Goal: Task Accomplishment & Management: Complete application form

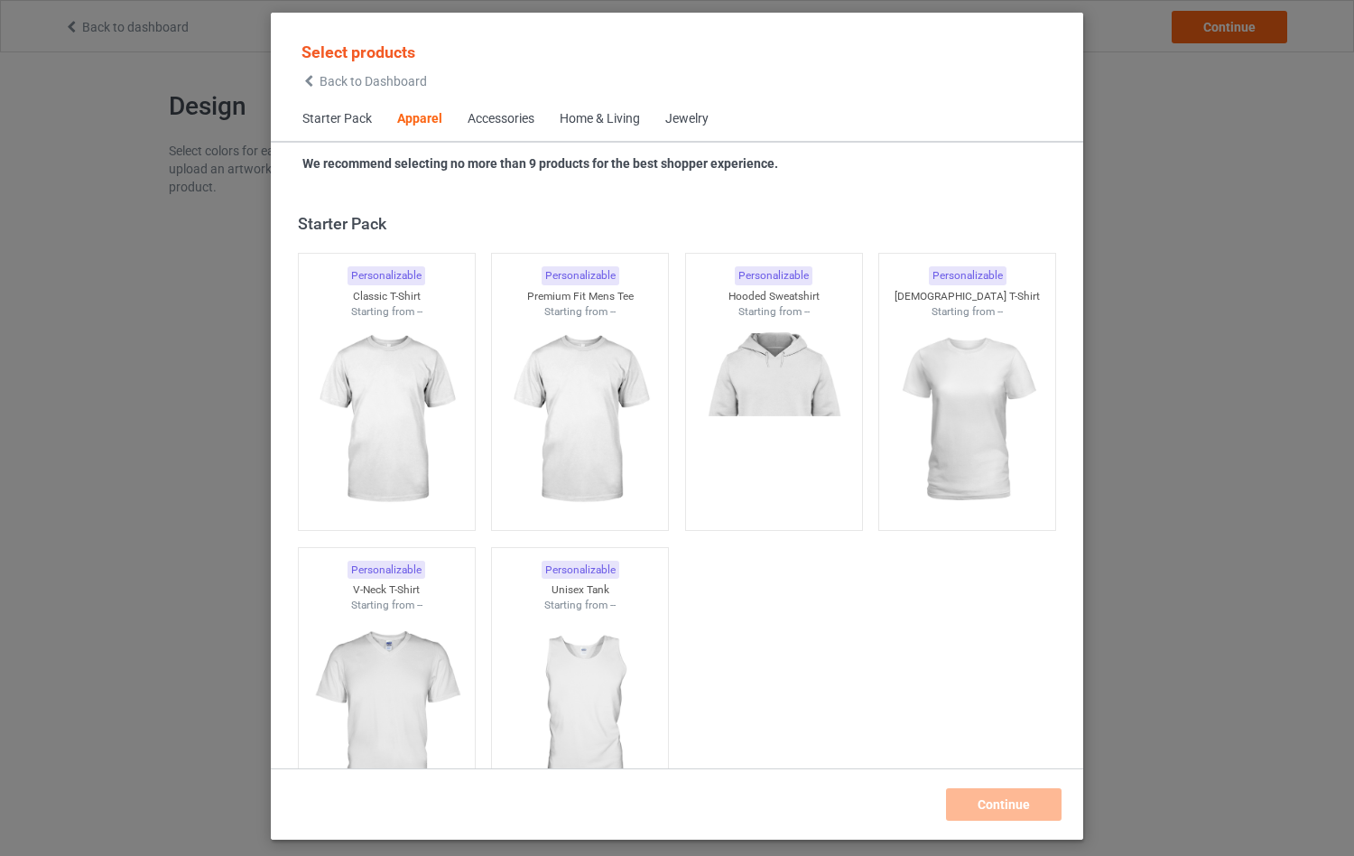
scroll to position [672, 0]
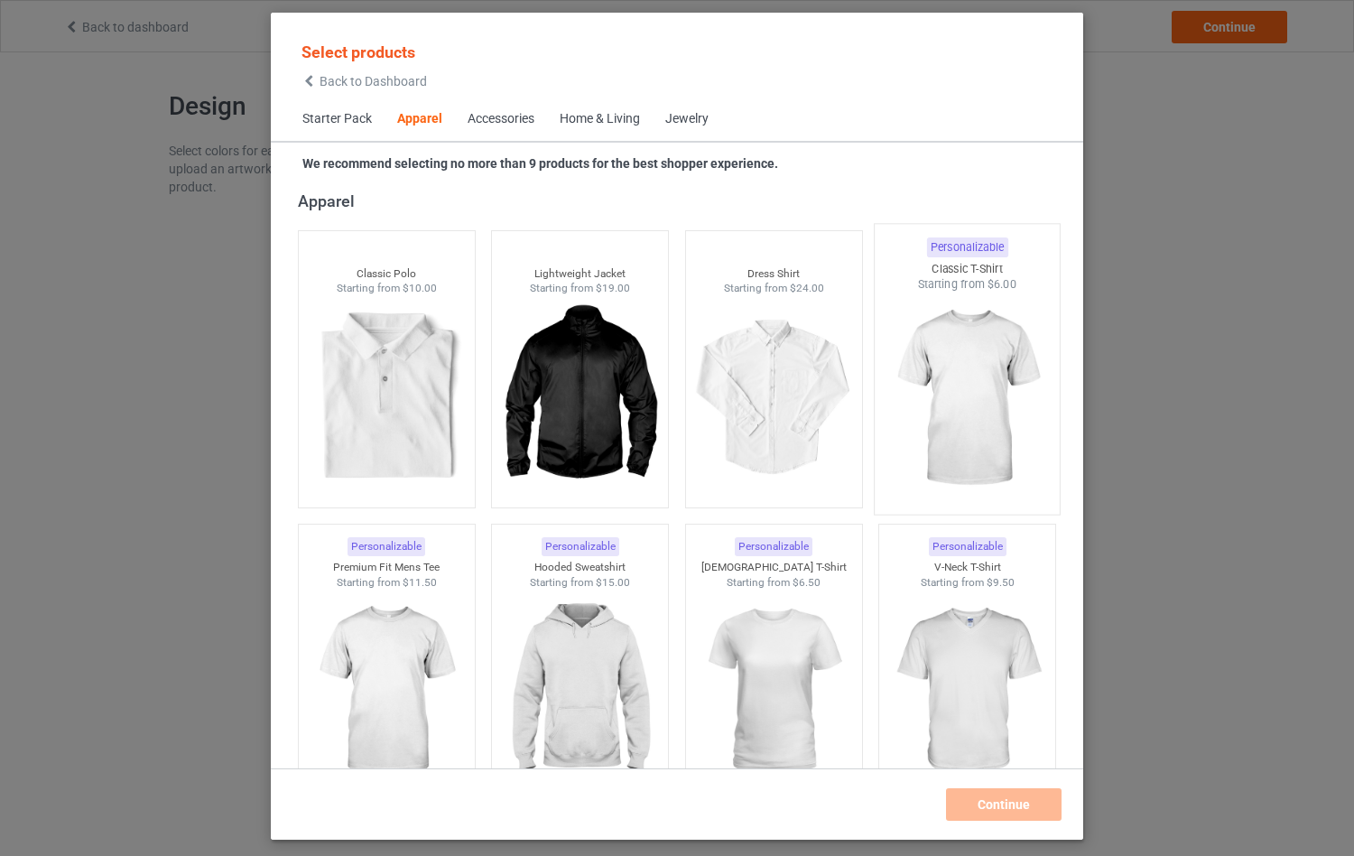
click at [952, 333] on img at bounding box center [968, 398] width 170 height 212
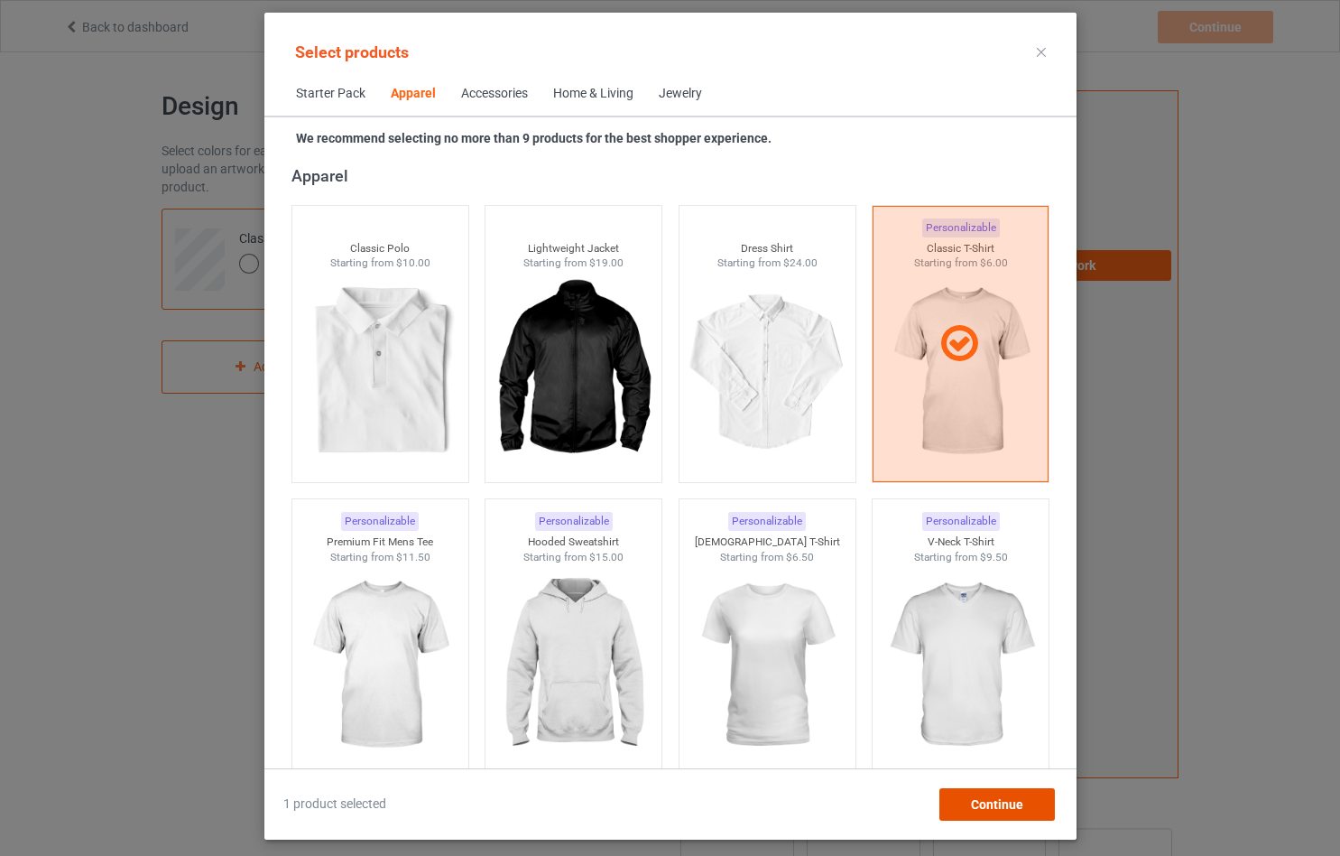
click at [1026, 802] on div "Continue" at bounding box center [997, 804] width 116 height 32
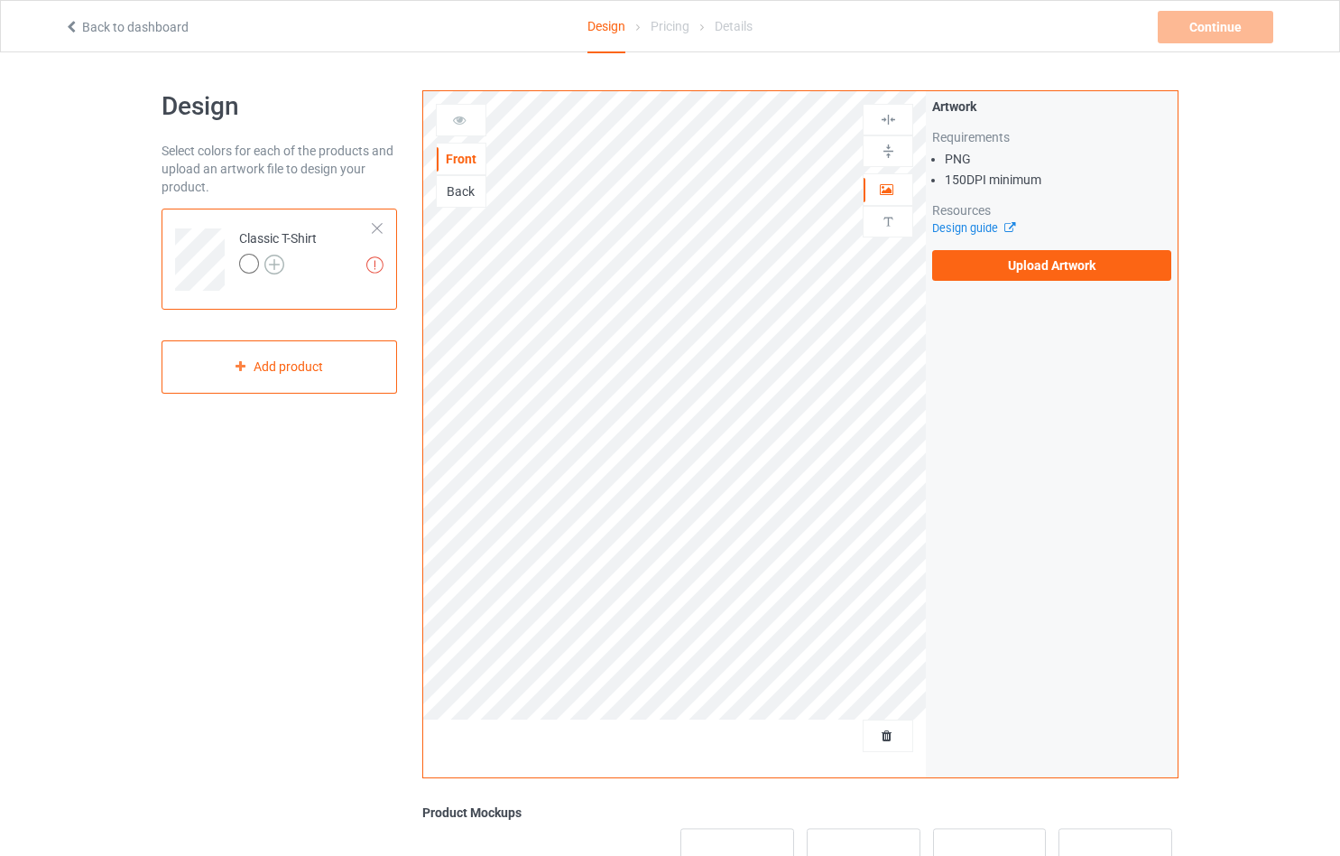
click at [274, 270] on img at bounding box center [274, 265] width 20 height 20
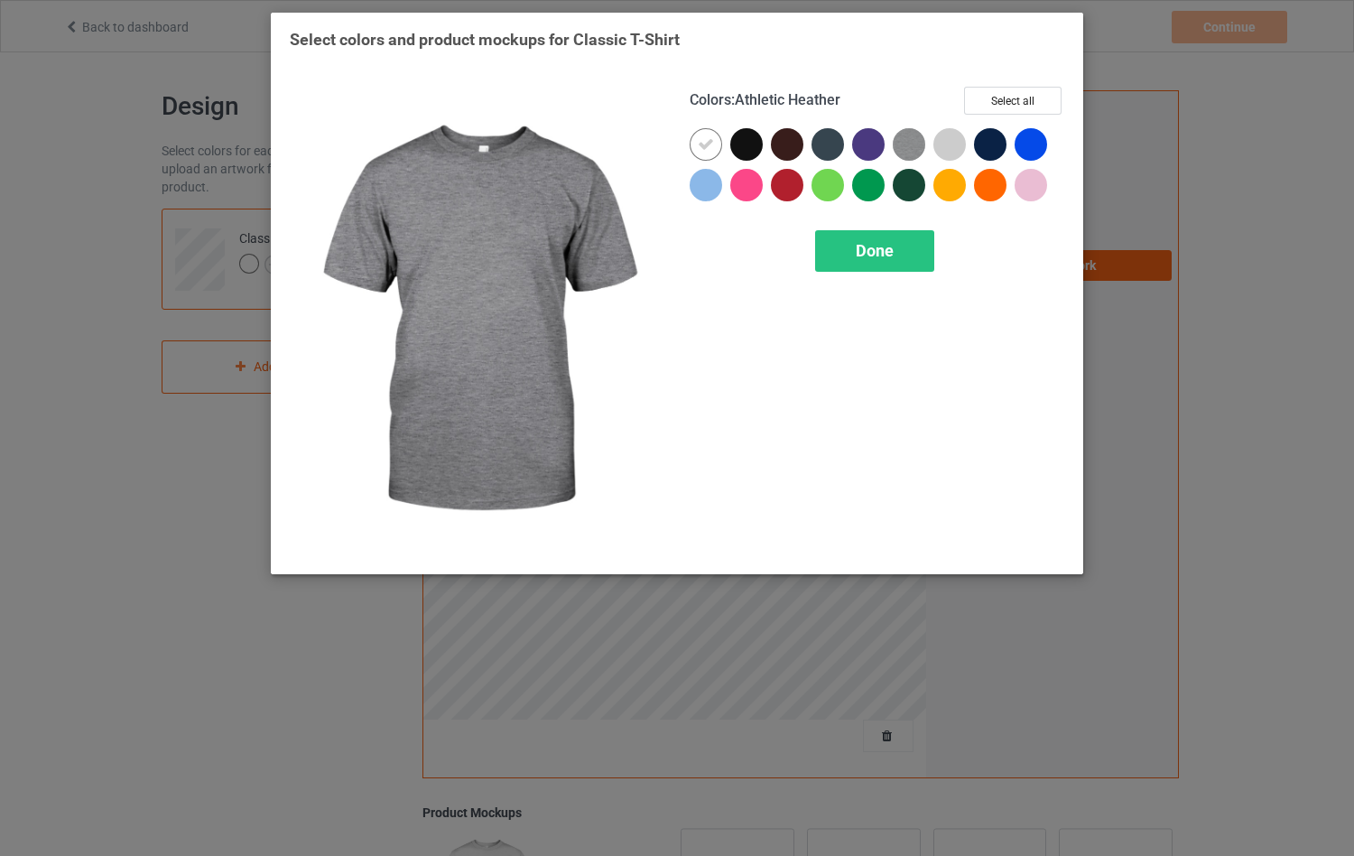
click at [911, 151] on img at bounding box center [909, 144] width 32 height 32
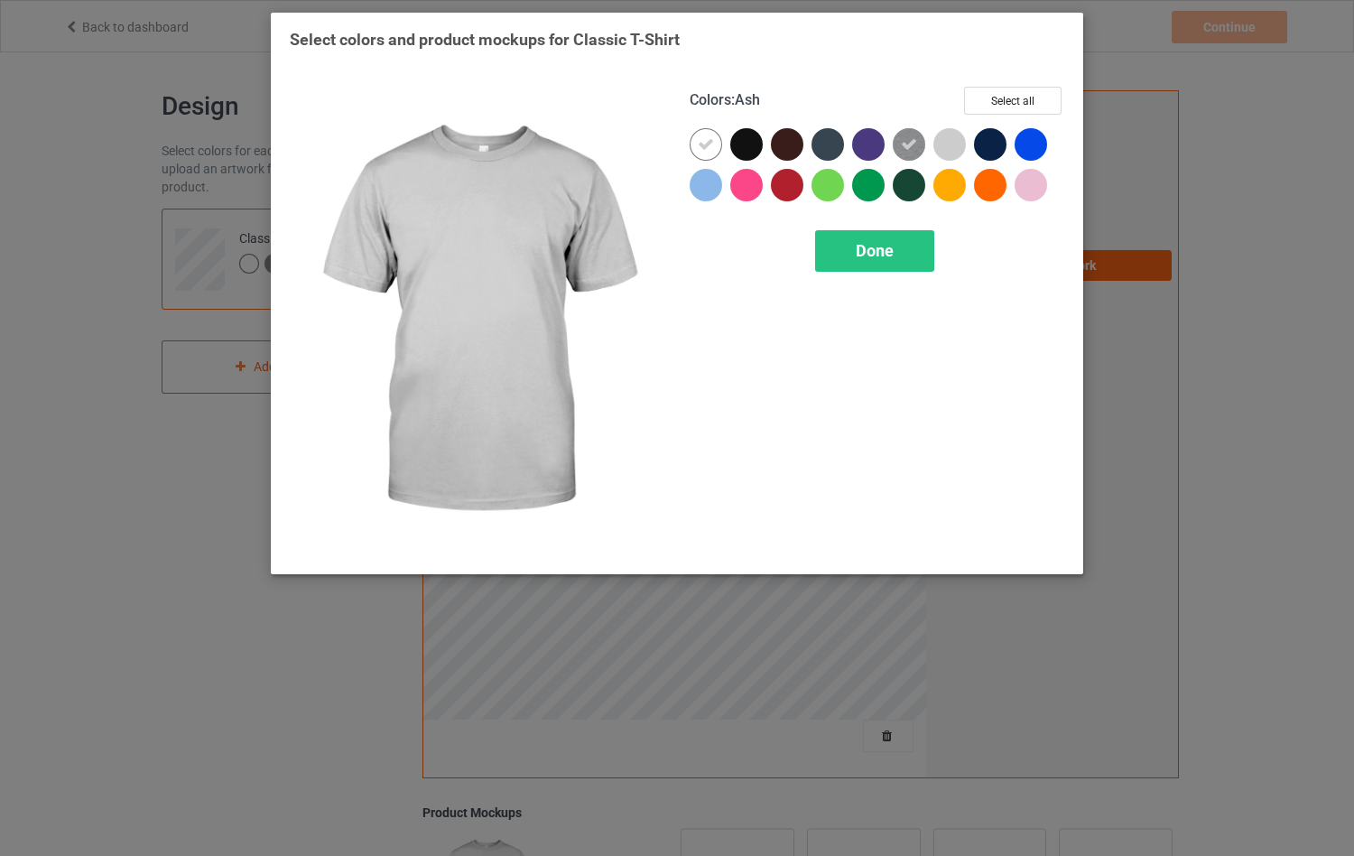
click at [945, 145] on div at bounding box center [949, 144] width 32 height 32
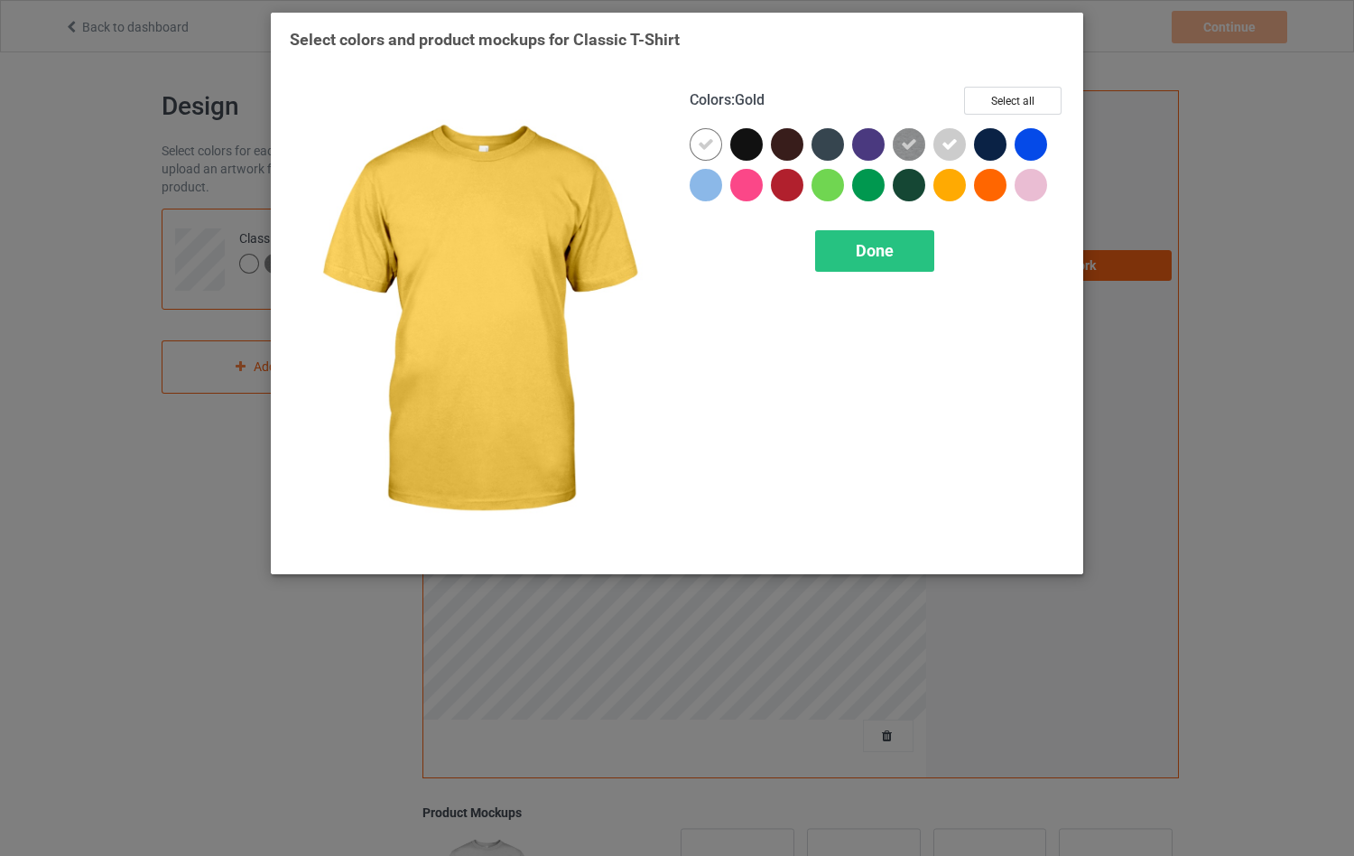
click at [936, 201] on div at bounding box center [953, 189] width 41 height 41
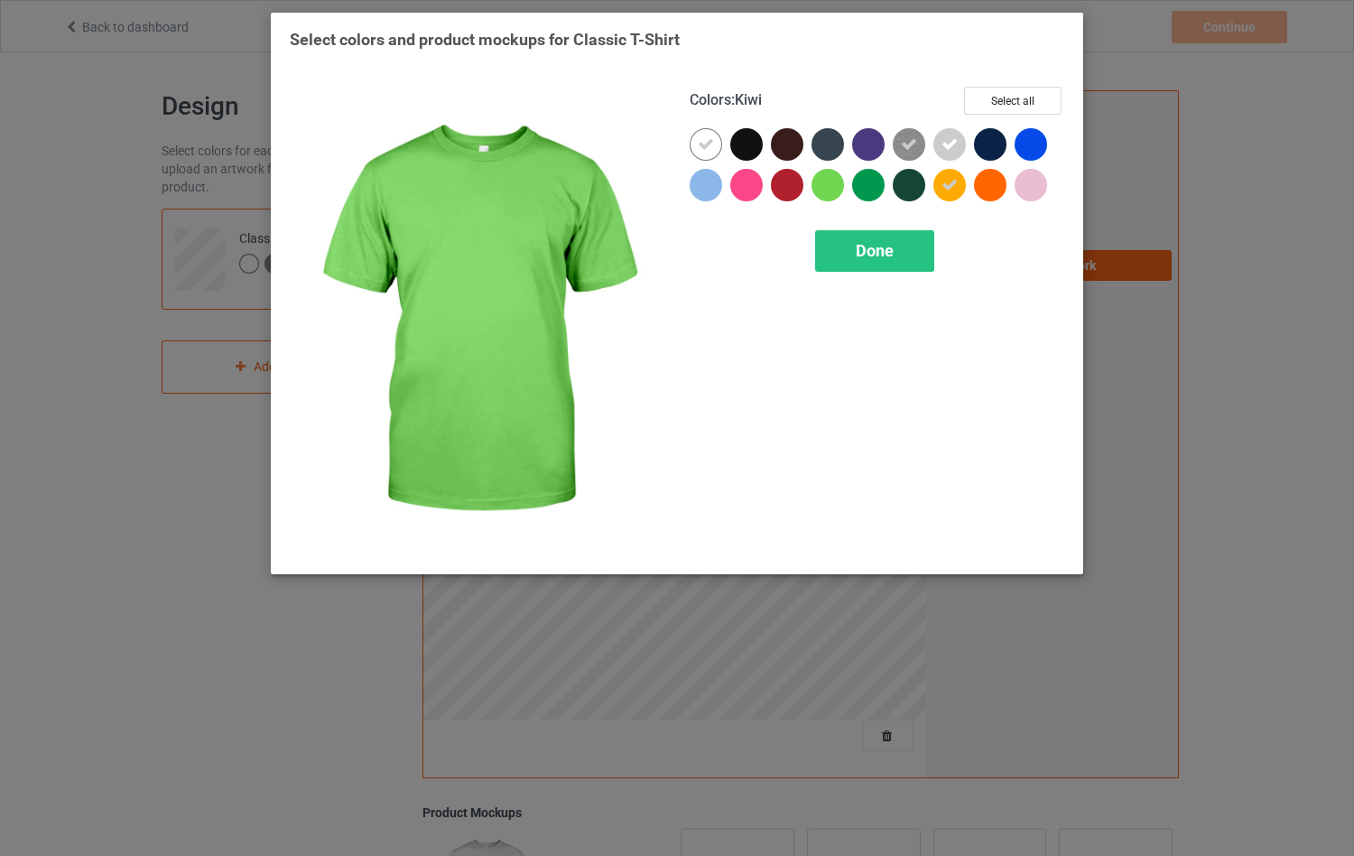
click at [845, 181] on div at bounding box center [831, 189] width 41 height 41
click at [863, 252] on span "Done" at bounding box center [875, 250] width 38 height 19
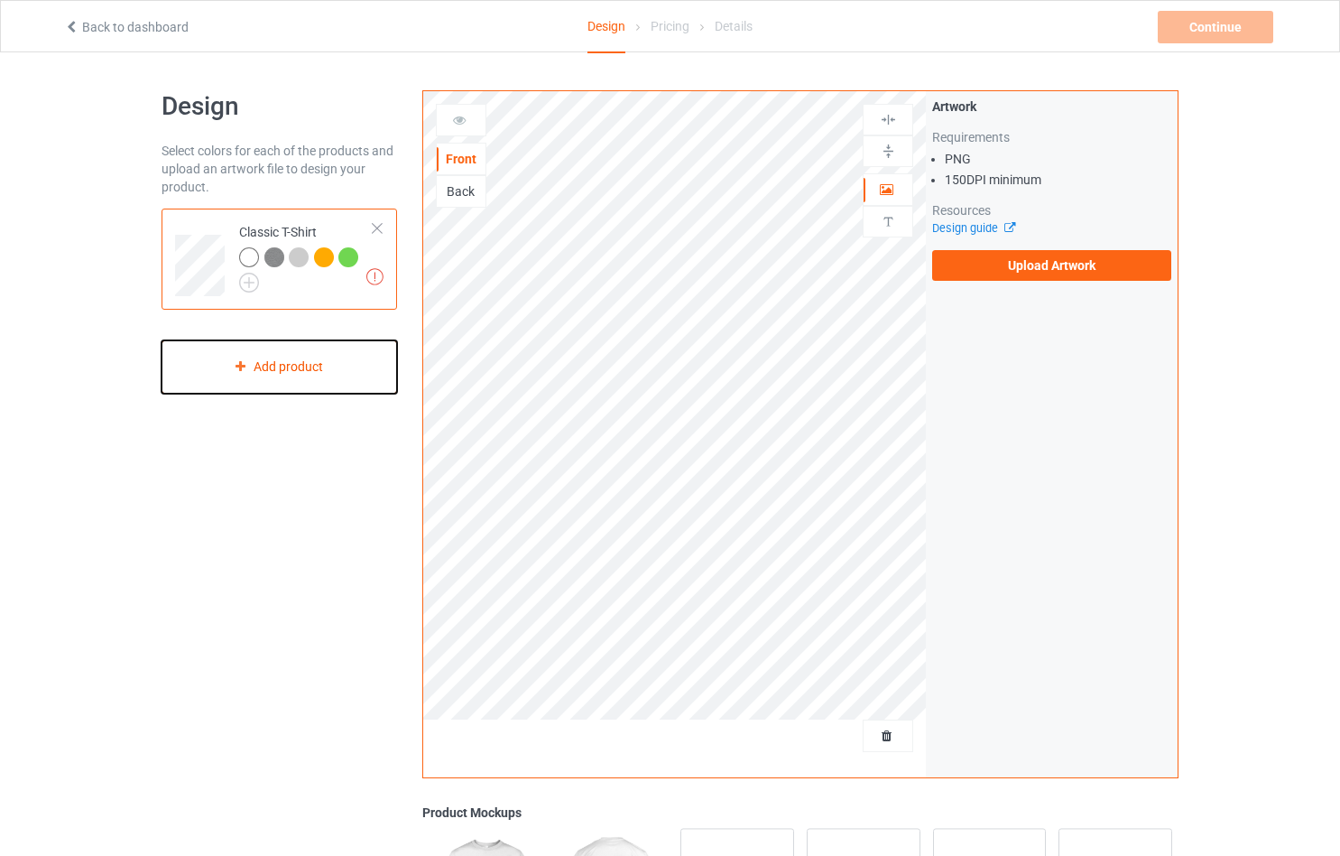
click at [266, 375] on div "Add product" at bounding box center [280, 366] width 236 height 53
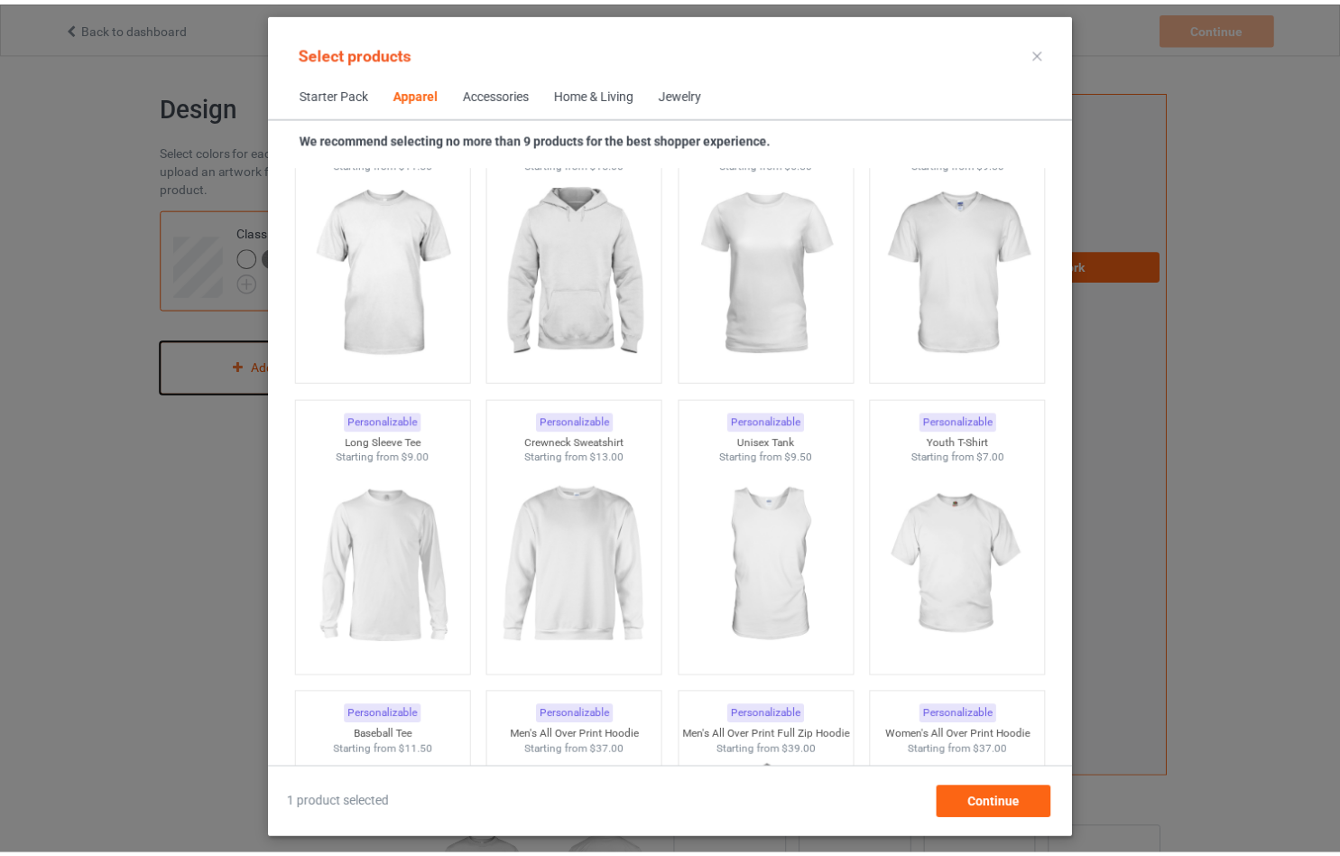
scroll to position [853, 0]
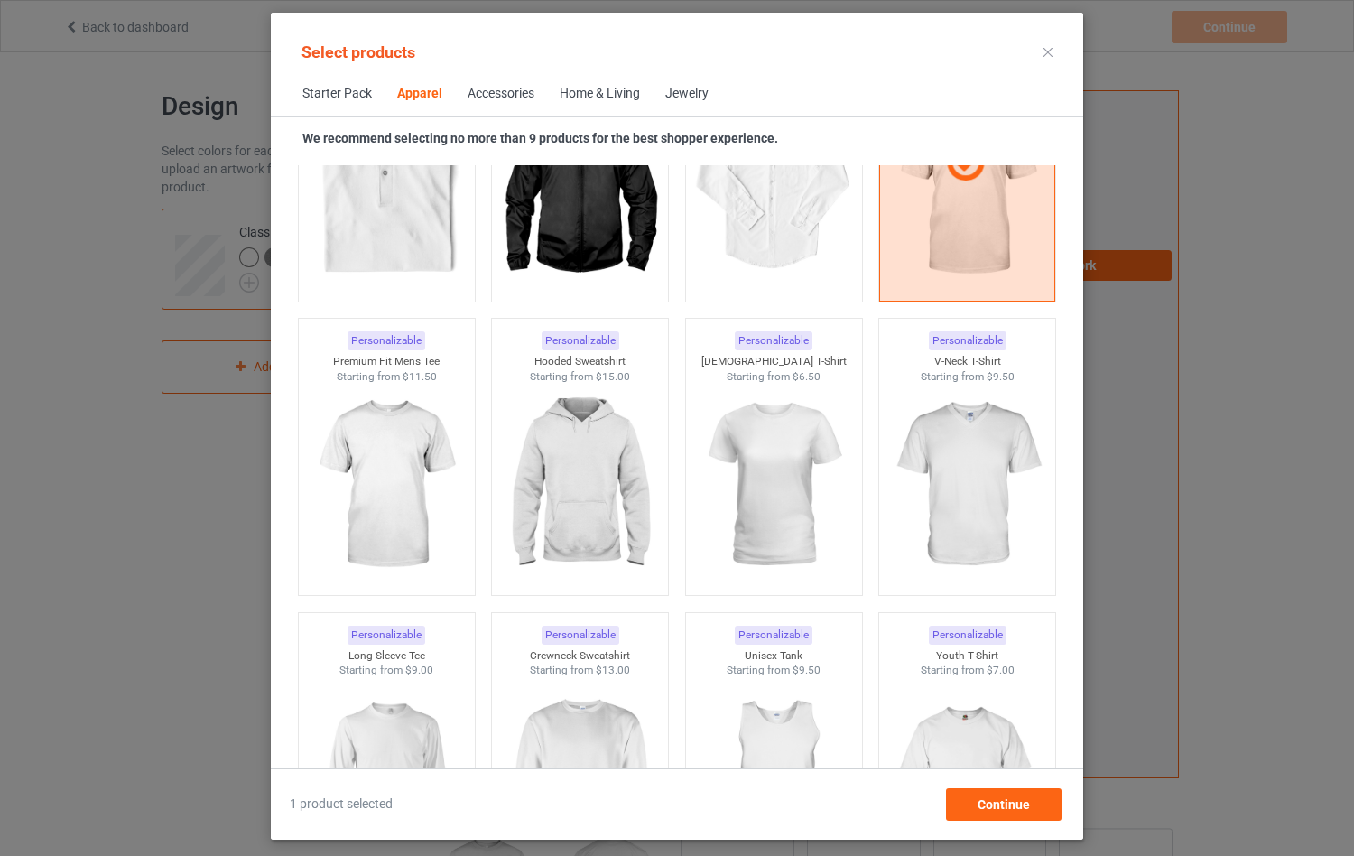
click at [1053, 47] on div at bounding box center [1048, 52] width 32 height 29
click at [1043, 48] on icon at bounding box center [1047, 52] width 9 height 9
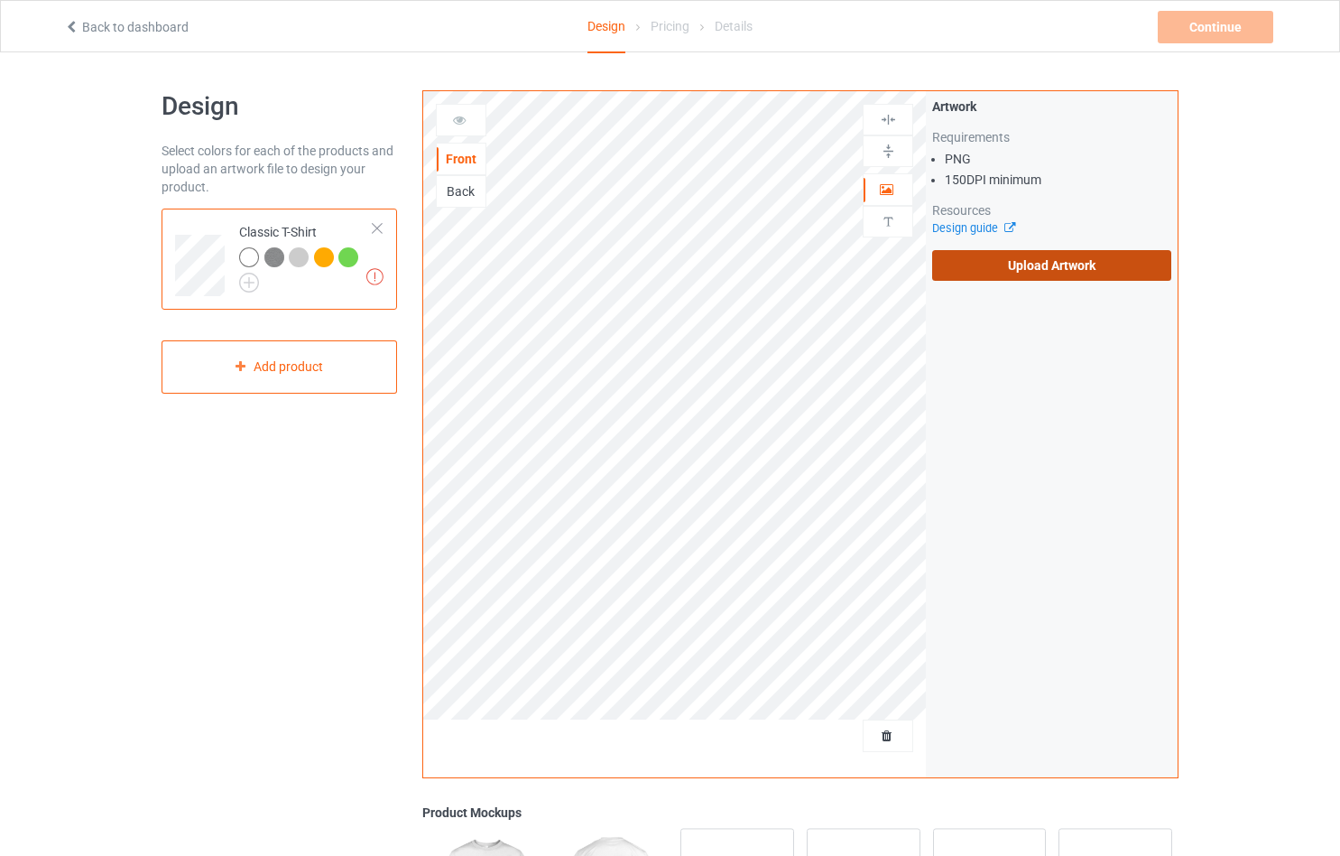
click at [1047, 266] on label "Upload Artwork" at bounding box center [1051, 265] width 239 height 31
click at [0, 0] on input "Upload Artwork" at bounding box center [0, 0] width 0 height 0
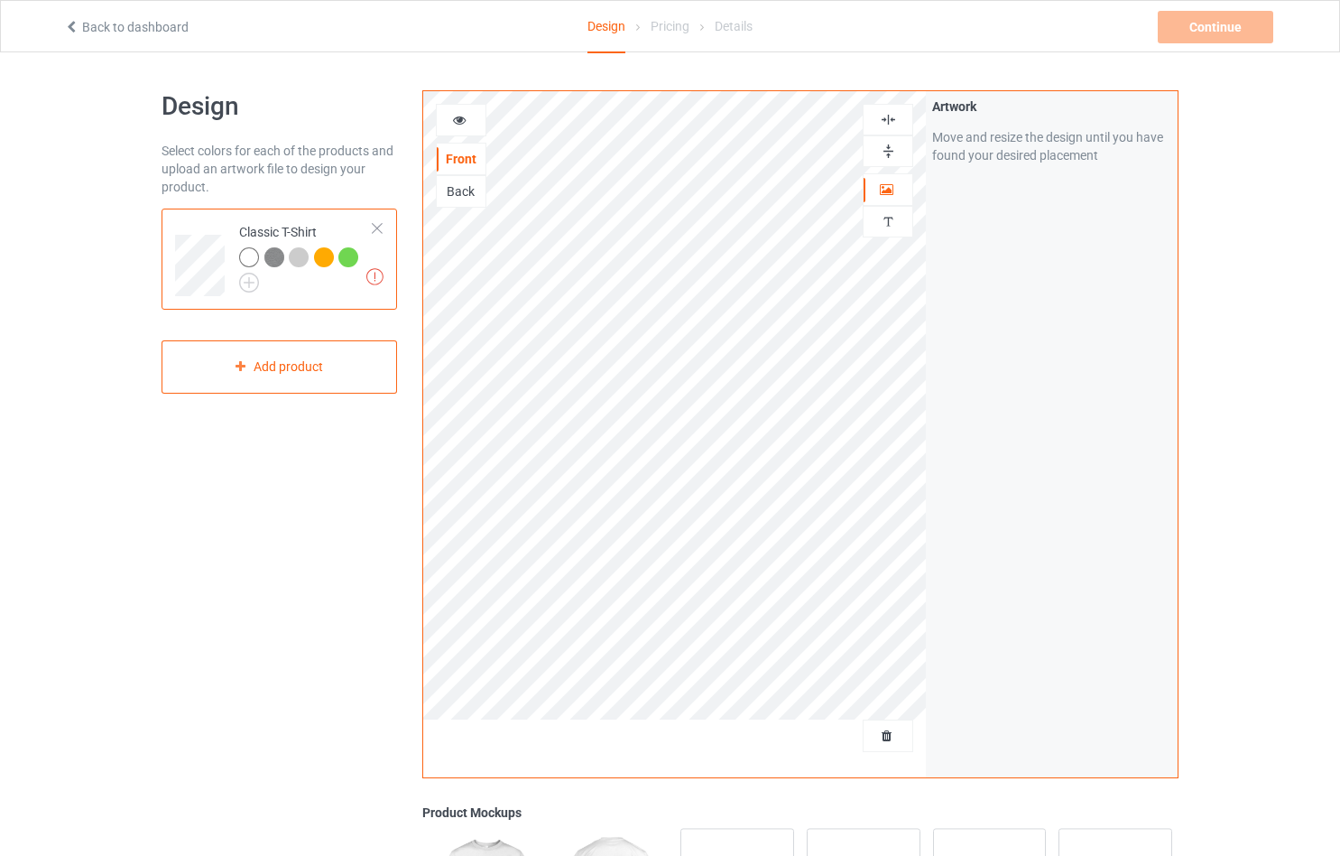
click at [456, 192] on div "Back" at bounding box center [461, 191] width 49 height 18
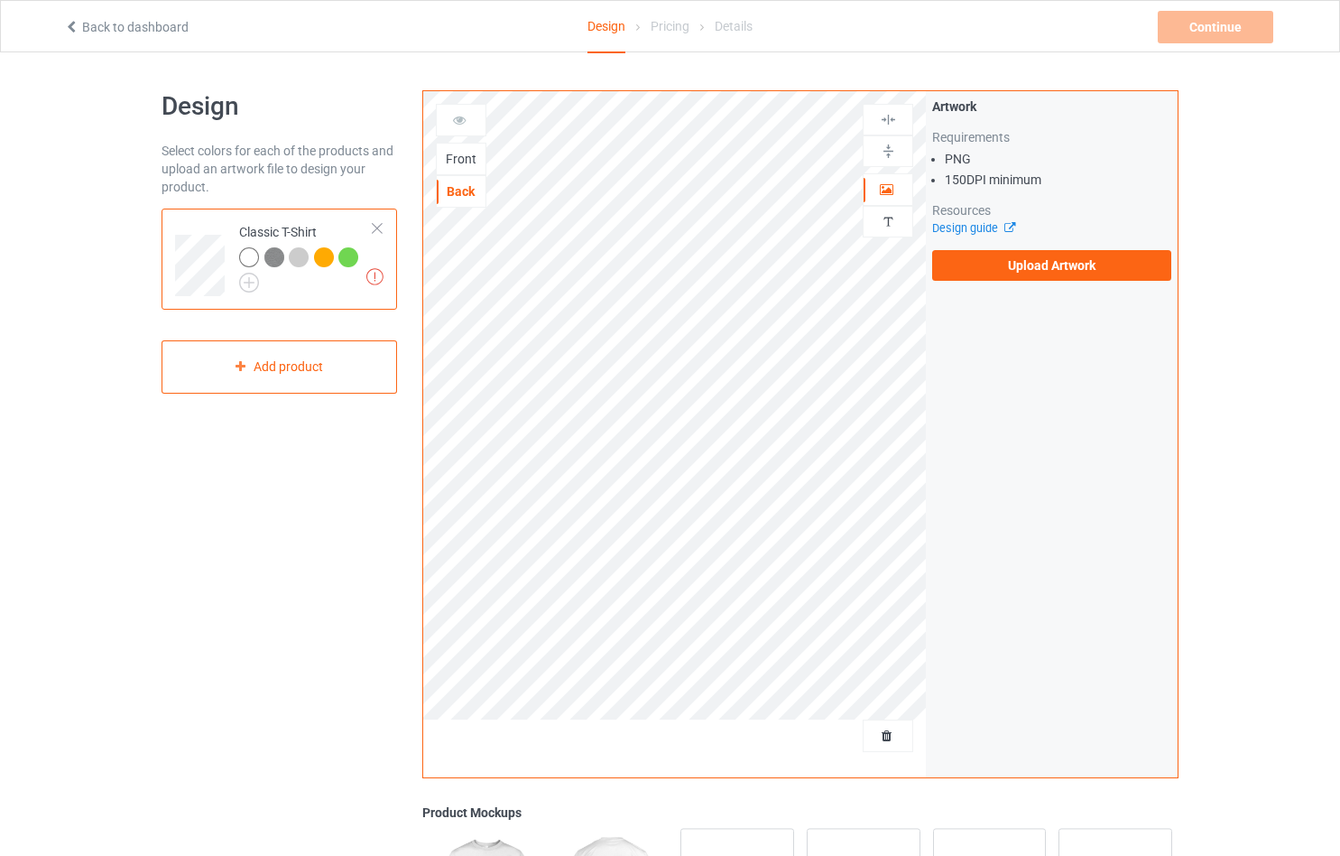
click at [465, 156] on div "Front" at bounding box center [461, 159] width 49 height 18
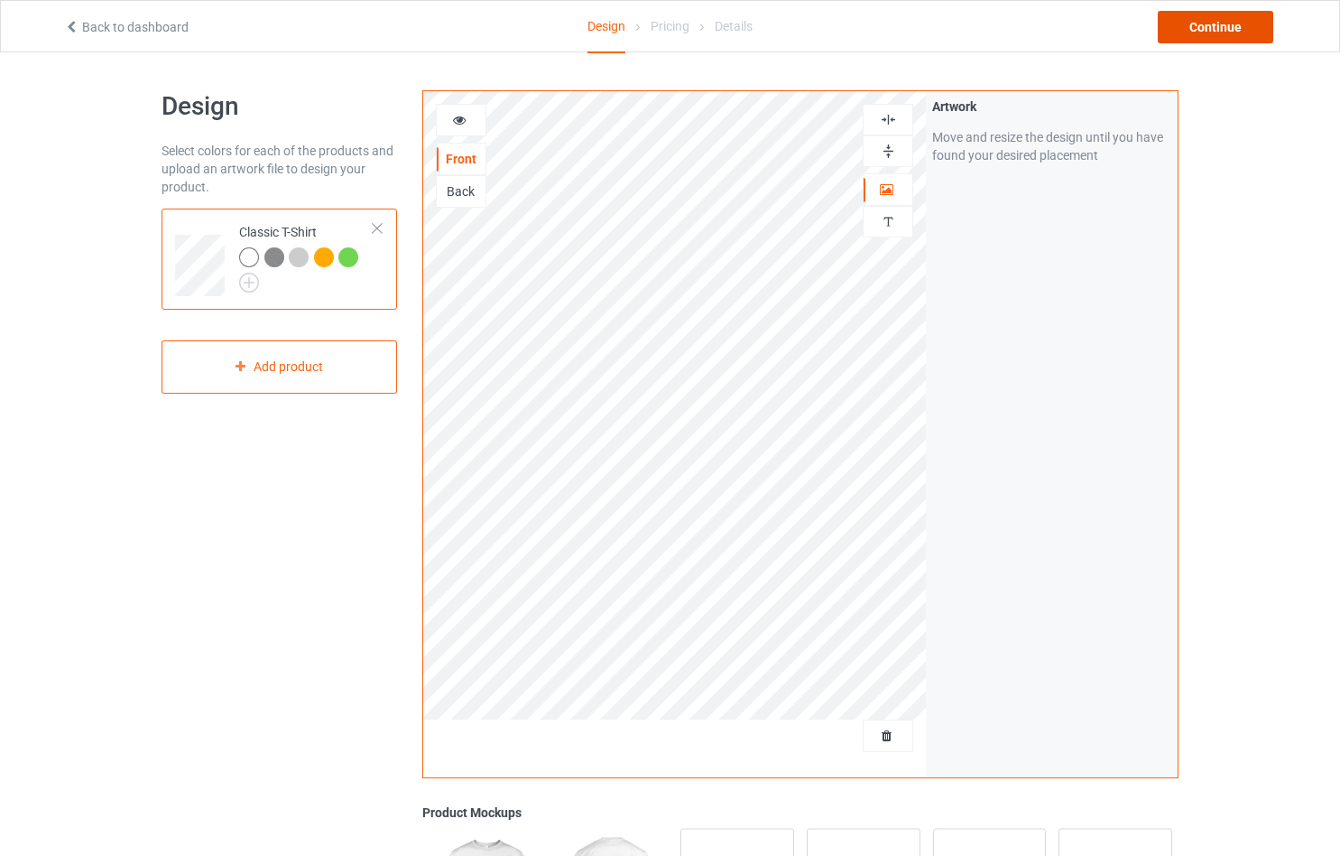
click at [1211, 30] on div "Continue" at bounding box center [1216, 27] width 116 height 32
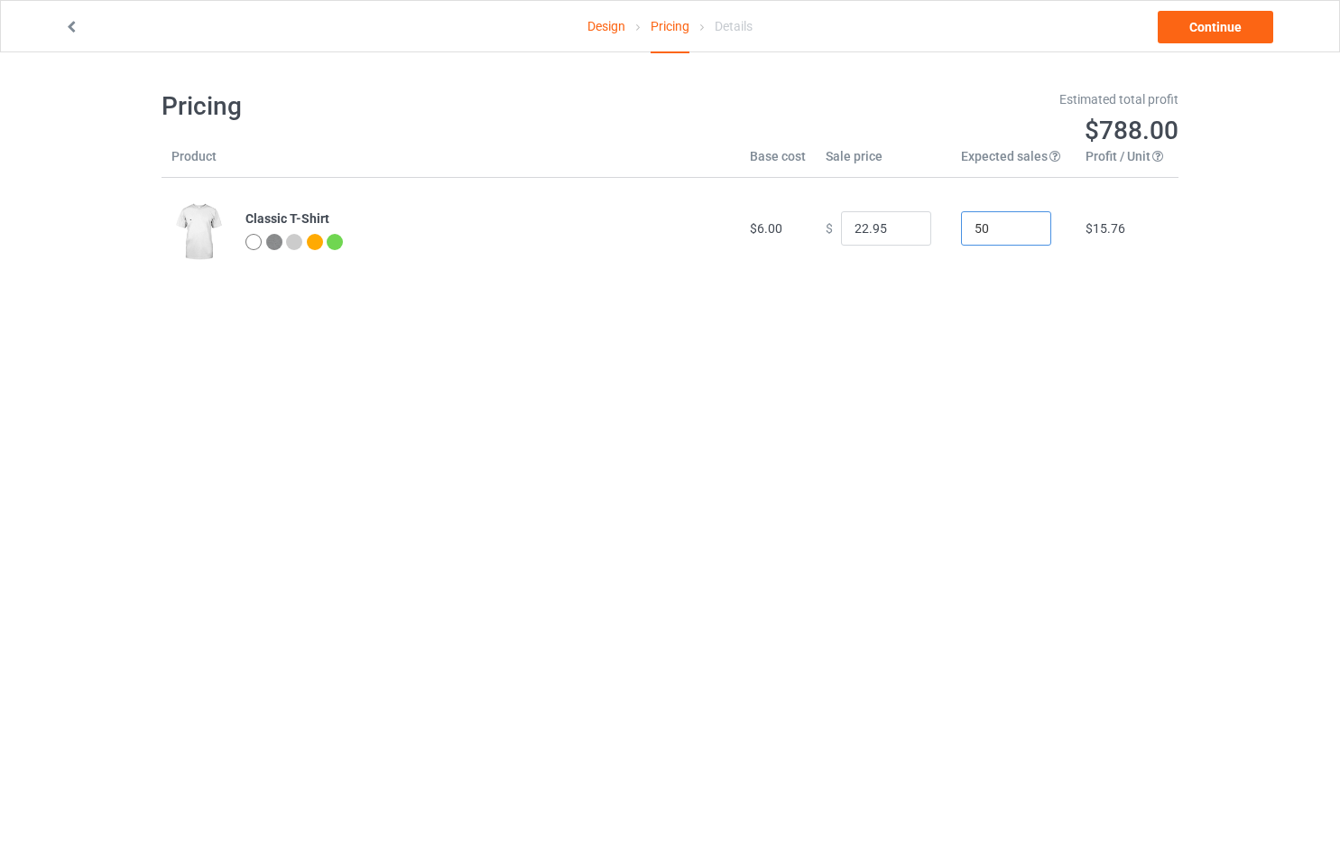
drag, startPoint x: 983, startPoint y: 230, endPoint x: 977, endPoint y: 249, distance: 20.0
click at [977, 249] on td "50" at bounding box center [1013, 228] width 125 height 101
drag, startPoint x: 870, startPoint y: 236, endPoint x: 863, endPoint y: 244, distance: 10.9
click at [827, 236] on div "$ 22.95" at bounding box center [884, 228] width 116 height 34
type input "20.00"
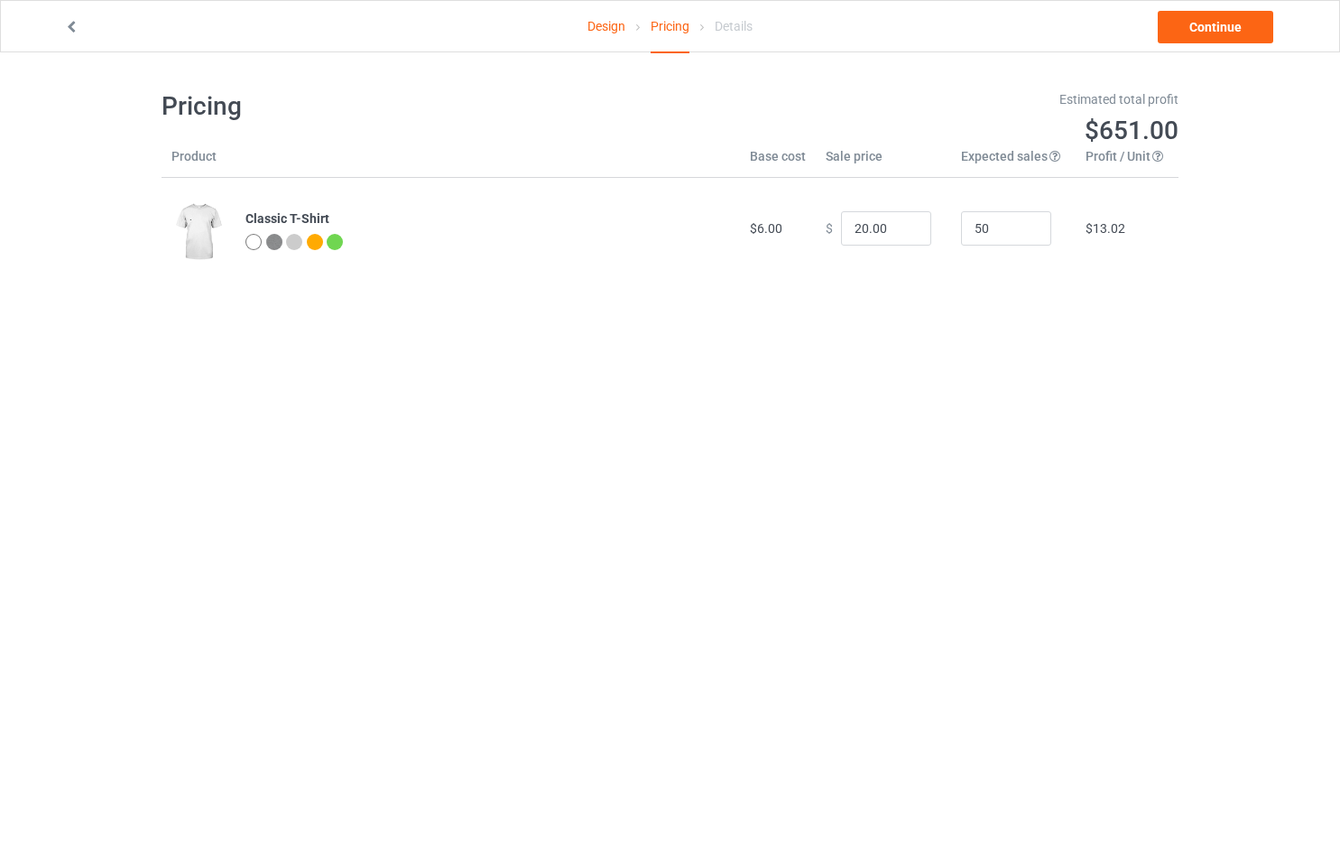
click at [927, 319] on body "Design Pricing Details Continue Pricing Estimated total profit $651.00 Product …" at bounding box center [670, 480] width 1340 height 856
click at [1229, 26] on link "Continue" at bounding box center [1216, 27] width 116 height 32
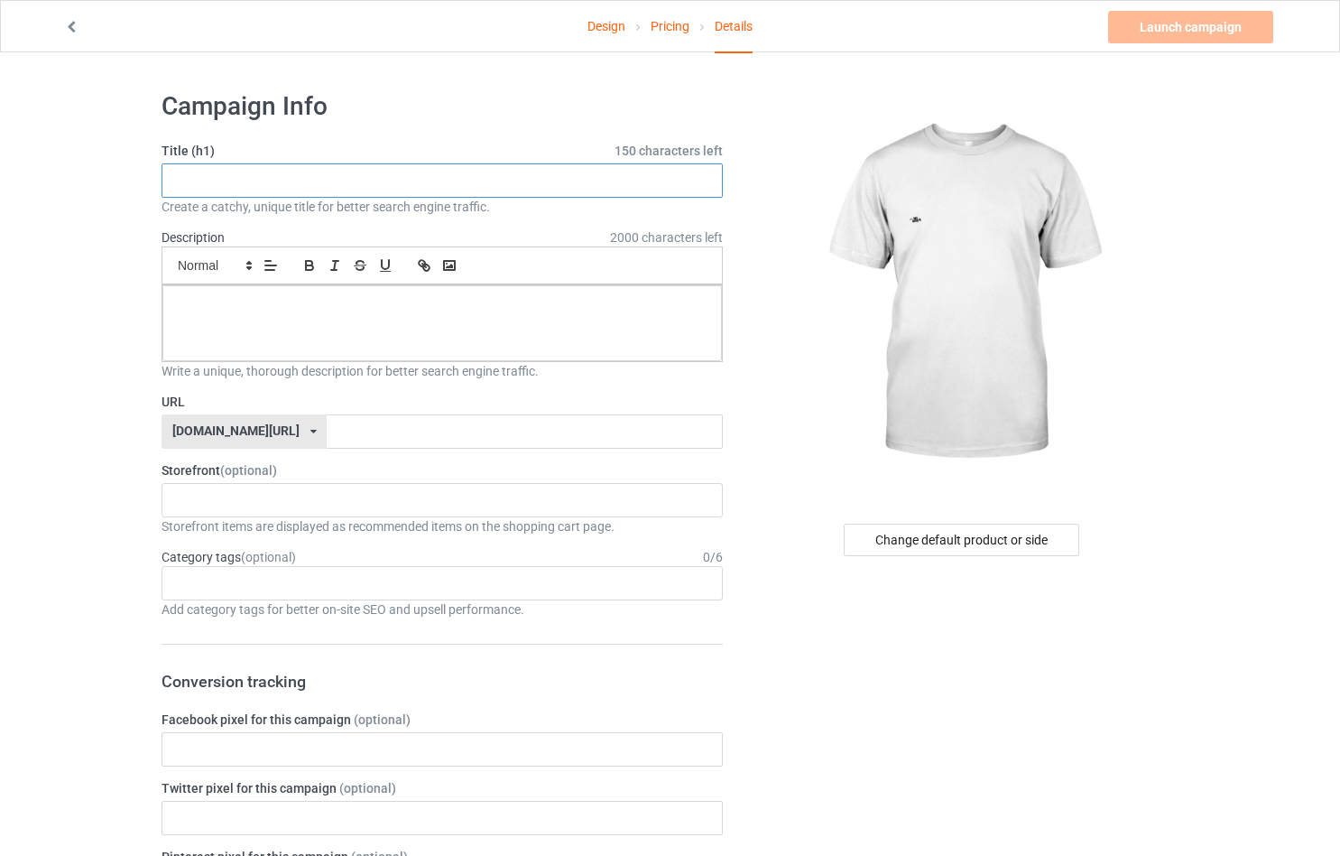
click at [256, 188] on input "text" at bounding box center [442, 180] width 561 height 34
type input "titl"
click at [283, 297] on p at bounding box center [442, 305] width 531 height 17
click at [250, 435] on div "[DOMAIN_NAME][URL] [DOMAIN_NAME][URL] [DOMAIN_NAME][URL] 60b27a330f036141513696…" at bounding box center [244, 431] width 165 height 34
click at [211, 498] on div "[DOMAIN_NAME][URL]" at bounding box center [243, 498] width 163 height 32
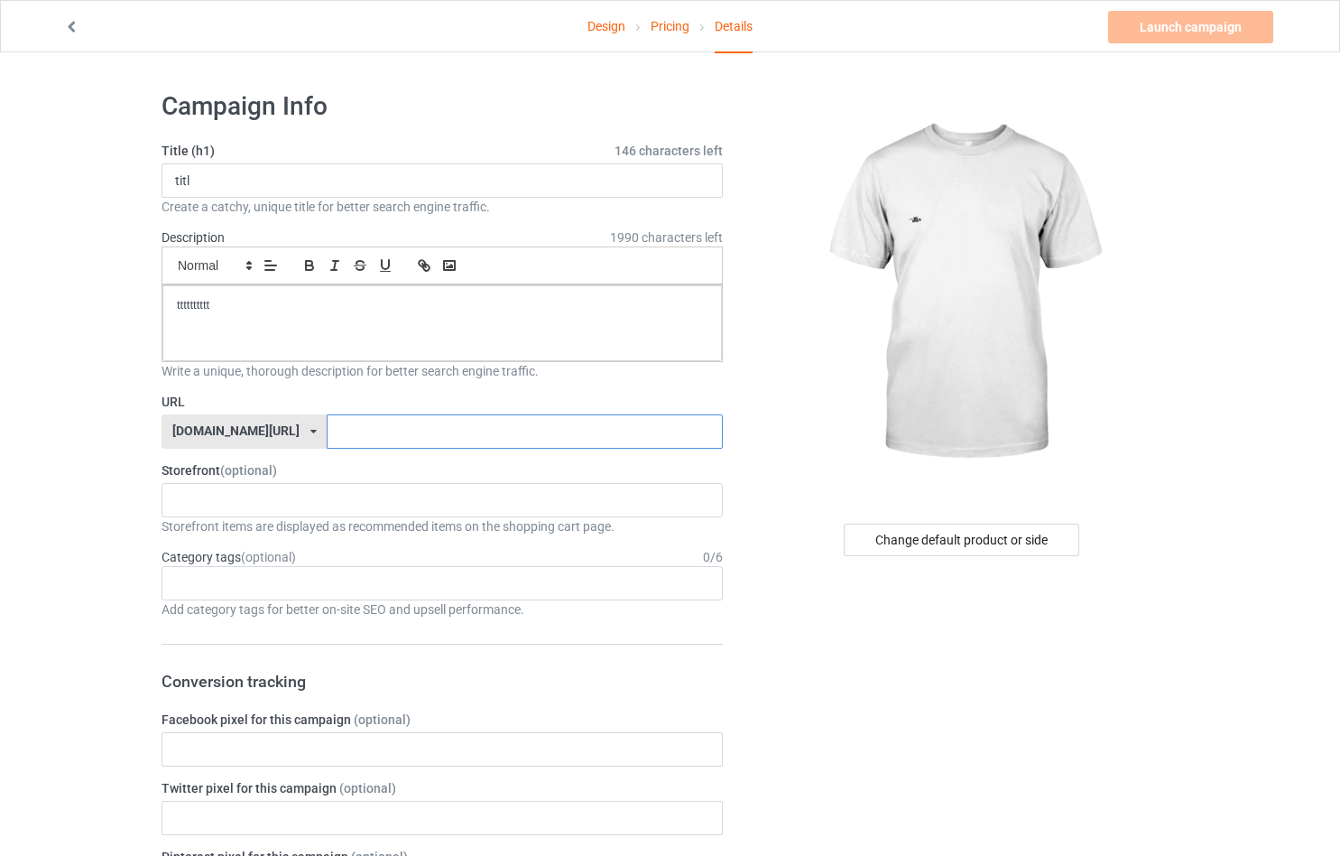
click at [327, 433] on input "text" at bounding box center [524, 431] width 395 height 34
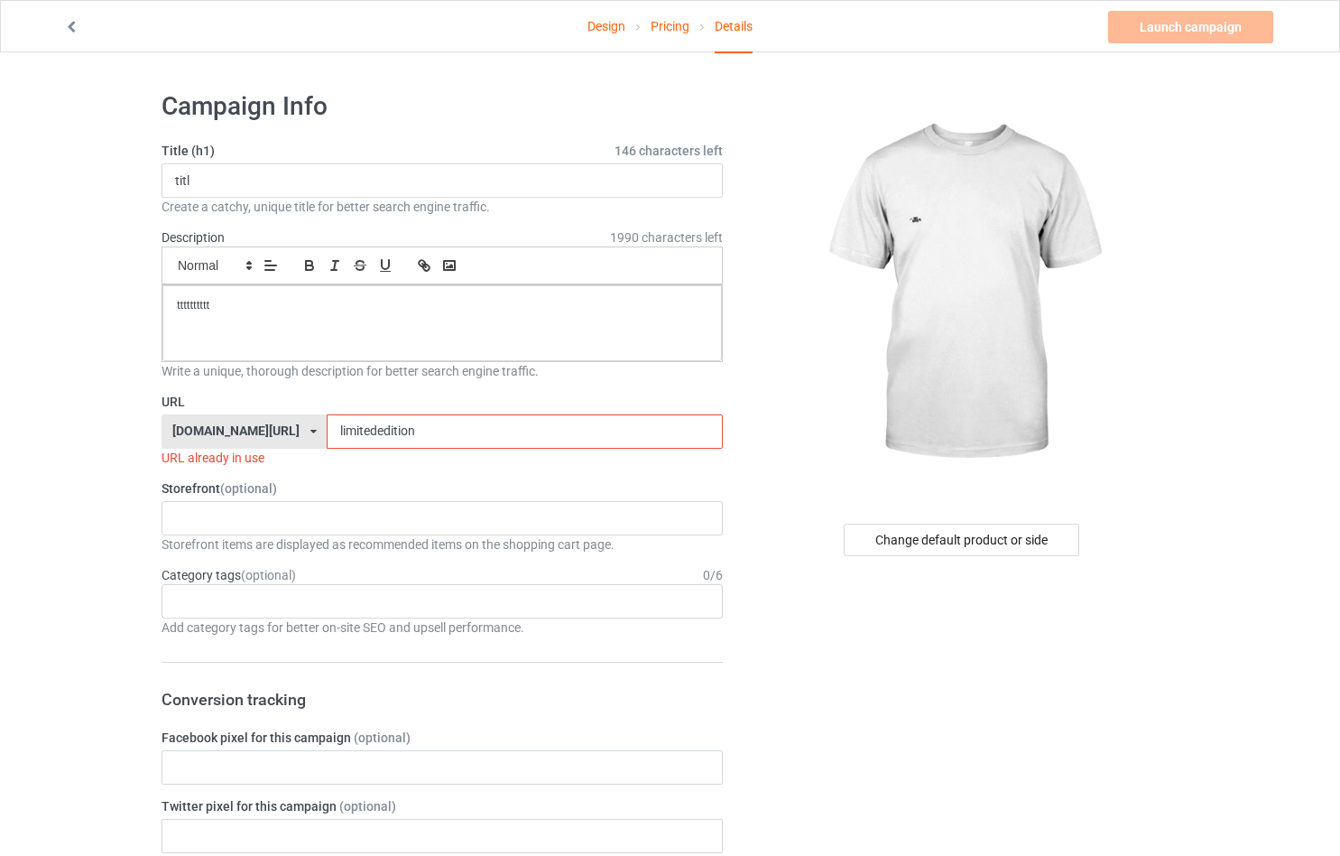
click at [369, 462] on div "URL already in use" at bounding box center [442, 458] width 561 height 18
drag, startPoint x: 268, startPoint y: 458, endPoint x: 165, endPoint y: 466, distance: 103.2
click at [165, 466] on div "URL already in use" at bounding box center [442, 458] width 561 height 18
click at [363, 431] on input "limitededition" at bounding box center [524, 431] width 395 height 34
click at [370, 432] on input "limitededition" at bounding box center [524, 431] width 395 height 34
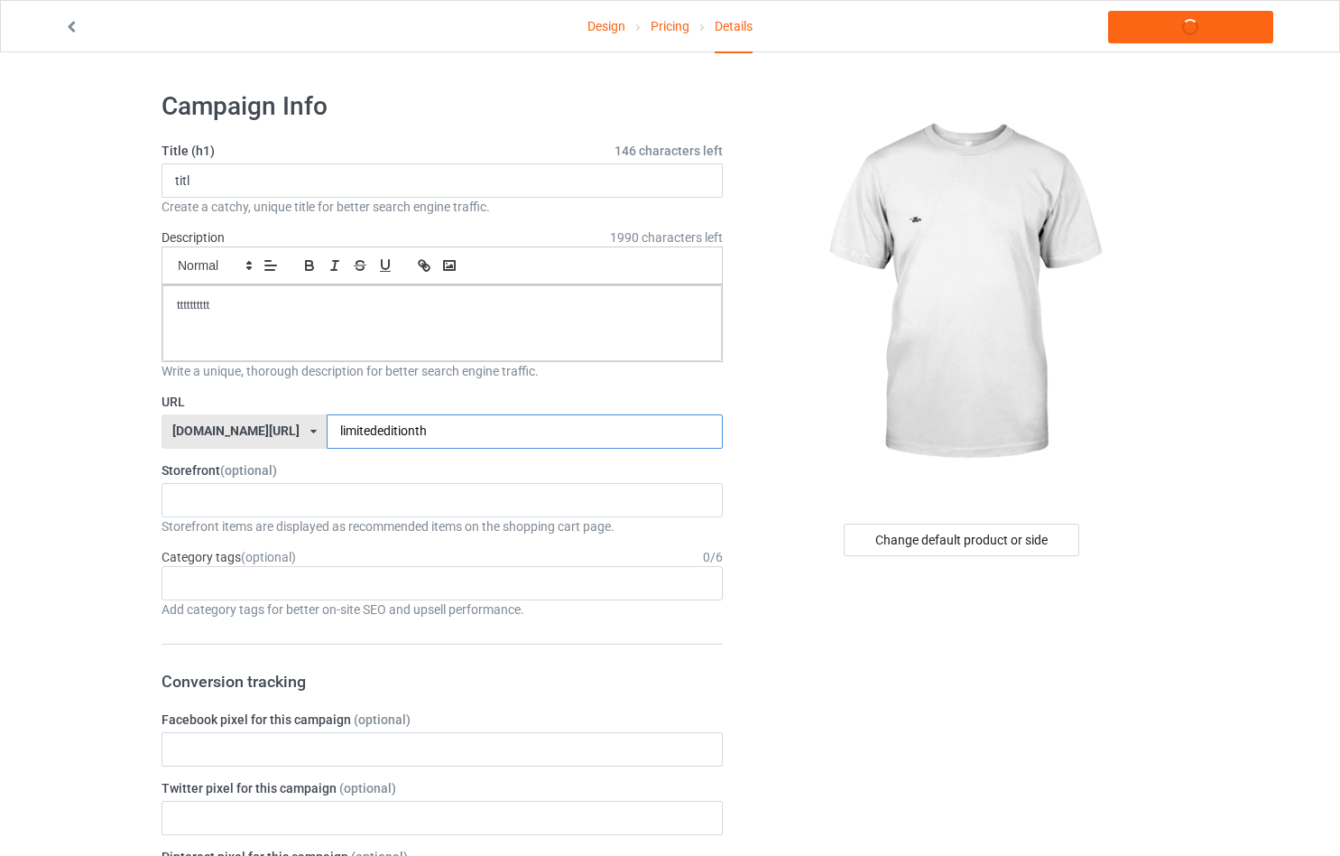
drag, startPoint x: 385, startPoint y: 435, endPoint x: 366, endPoint y: 435, distance: 19.0
click at [366, 435] on input "limitededitionth" at bounding box center [524, 431] width 395 height 34
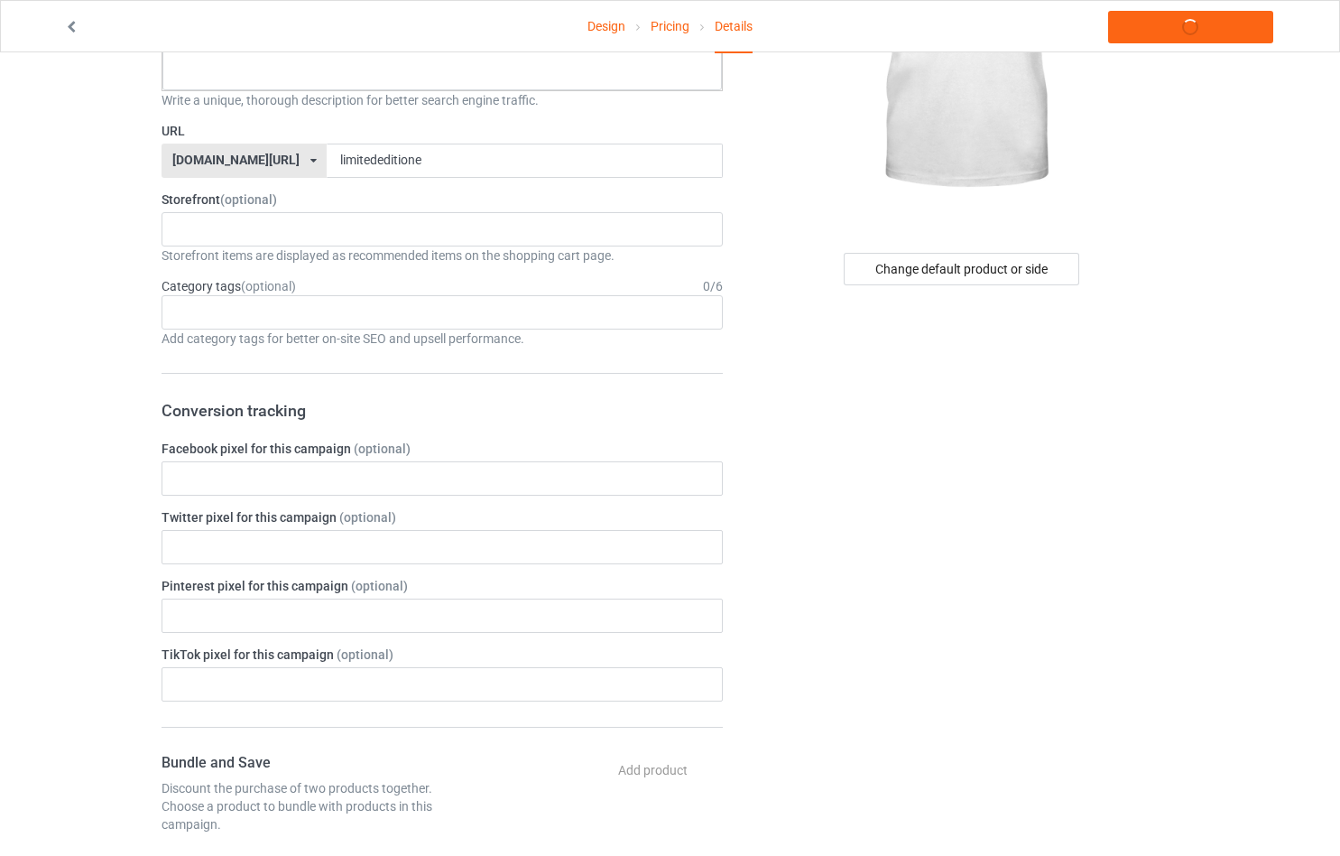
scroll to position [90, 0]
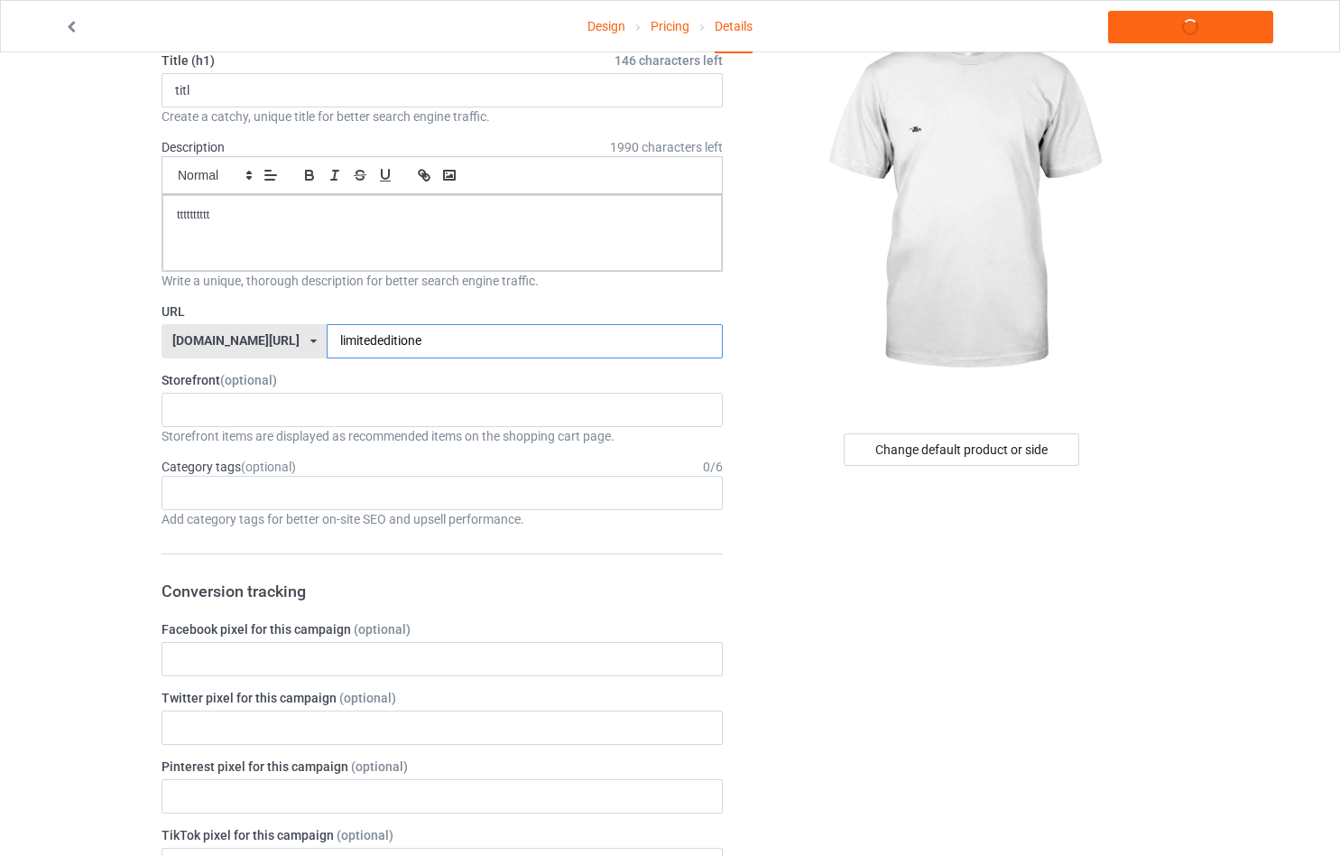
click at [386, 341] on input "limitededitione" at bounding box center [524, 341] width 395 height 34
type input "limitededitione111220"
click at [803, 315] on img at bounding box center [963, 203] width 325 height 406
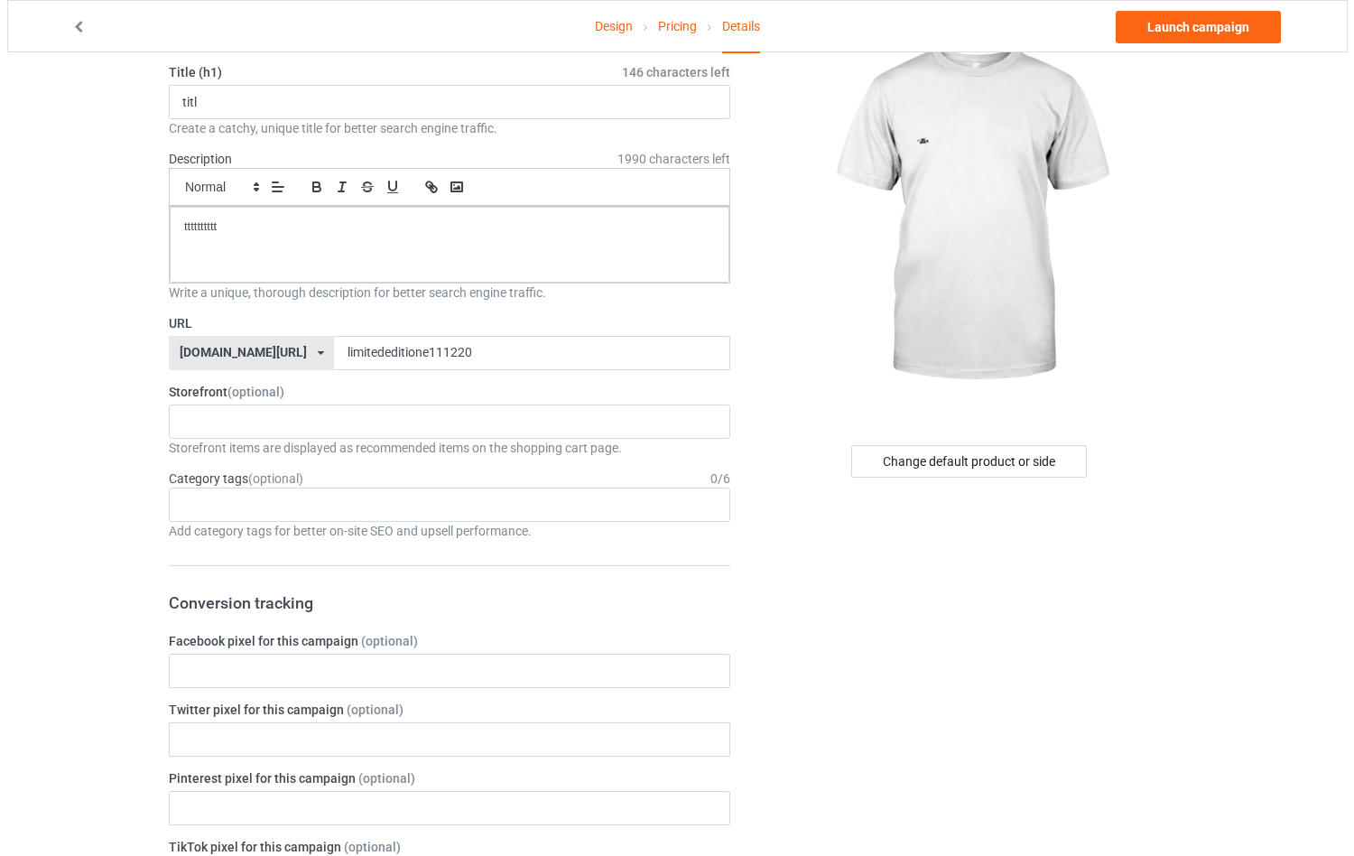
scroll to position [0, 0]
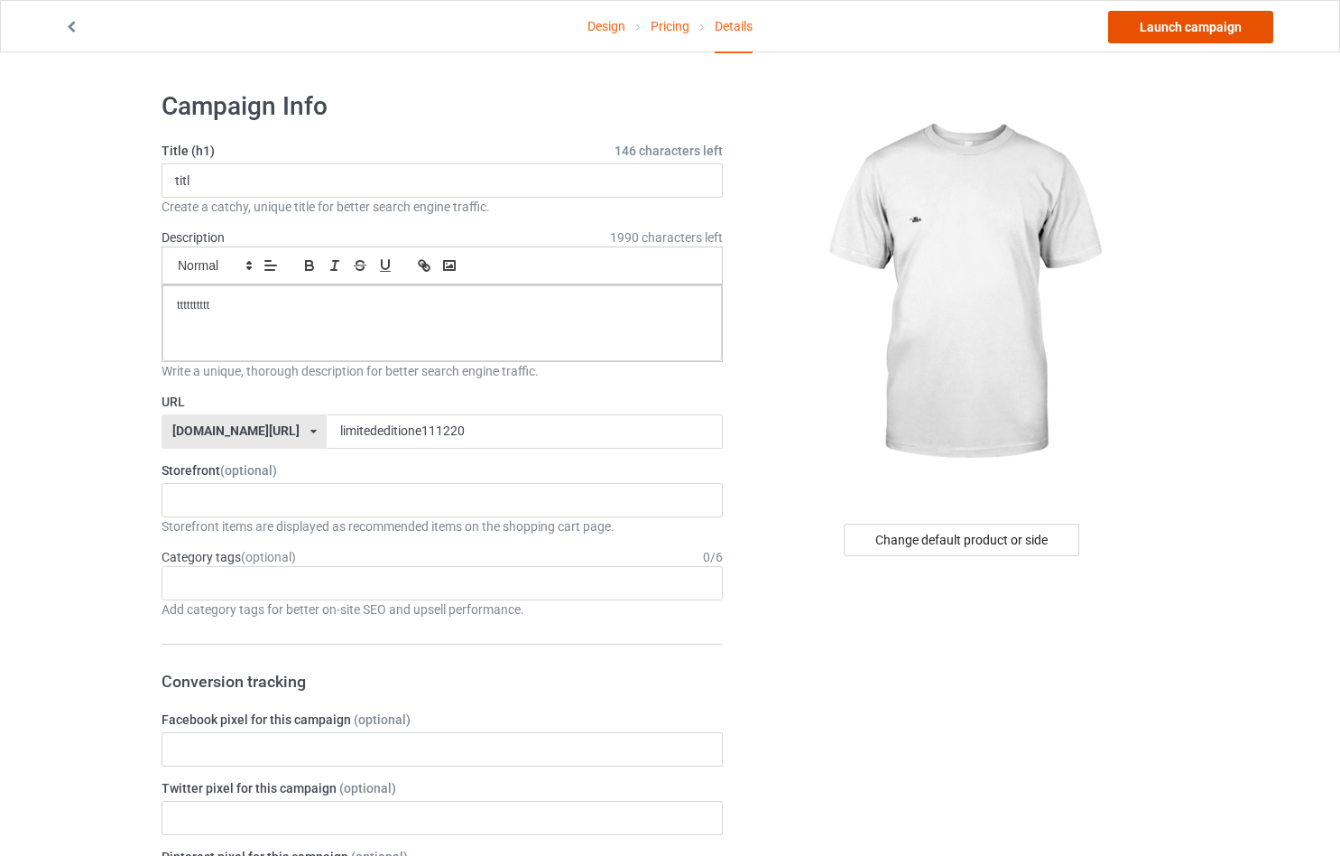
click at [1192, 24] on link "Launch campaign" at bounding box center [1190, 27] width 165 height 32
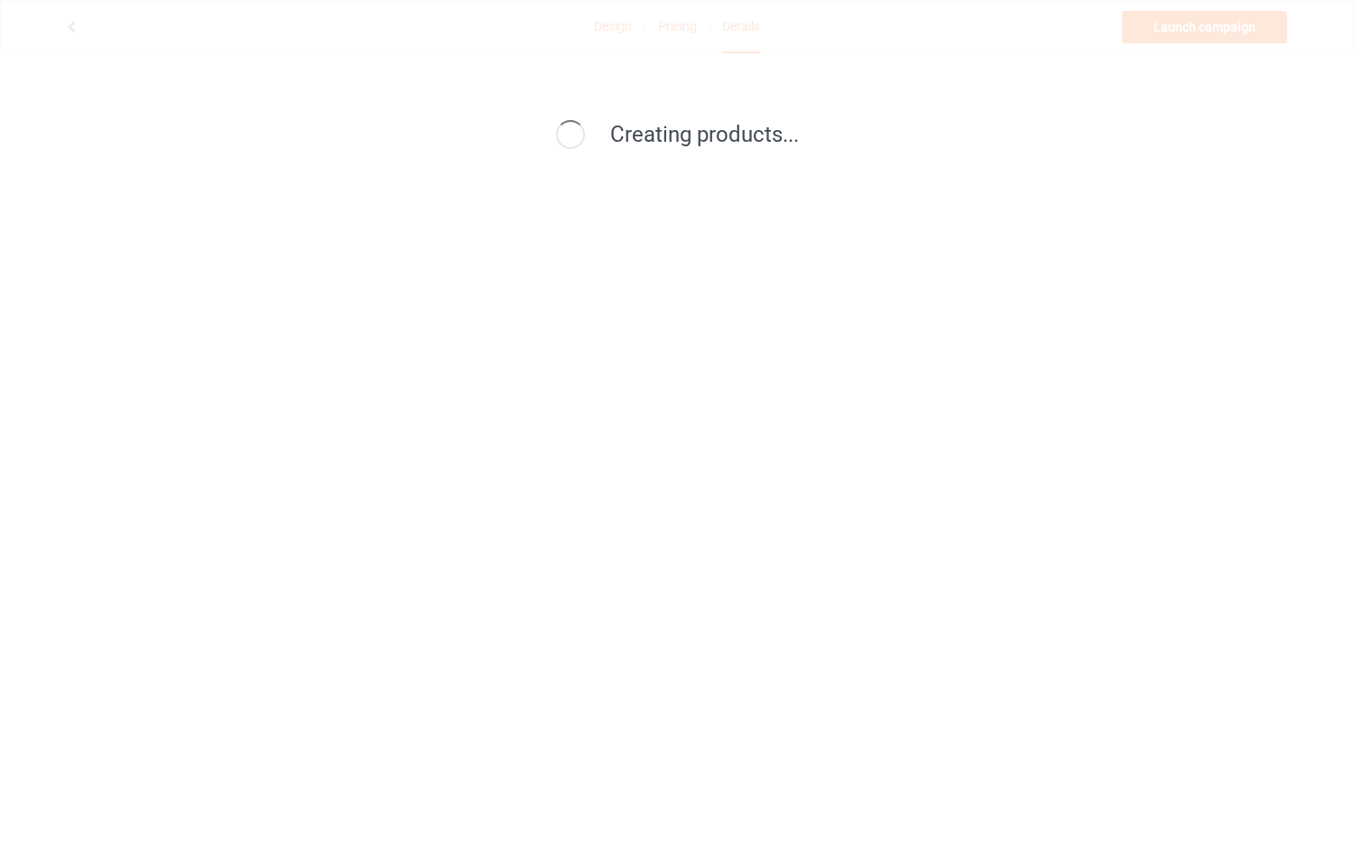
drag, startPoint x: 618, startPoint y: 136, endPoint x: 809, endPoint y: 136, distance: 190.5
click at [809, 136] on div "Creating products..." at bounding box center [677, 135] width 774 height 31
click at [223, 140] on div "Launching your campaigns..." at bounding box center [677, 428] width 1354 height 856
